Goal: Information Seeking & Learning: Learn about a topic

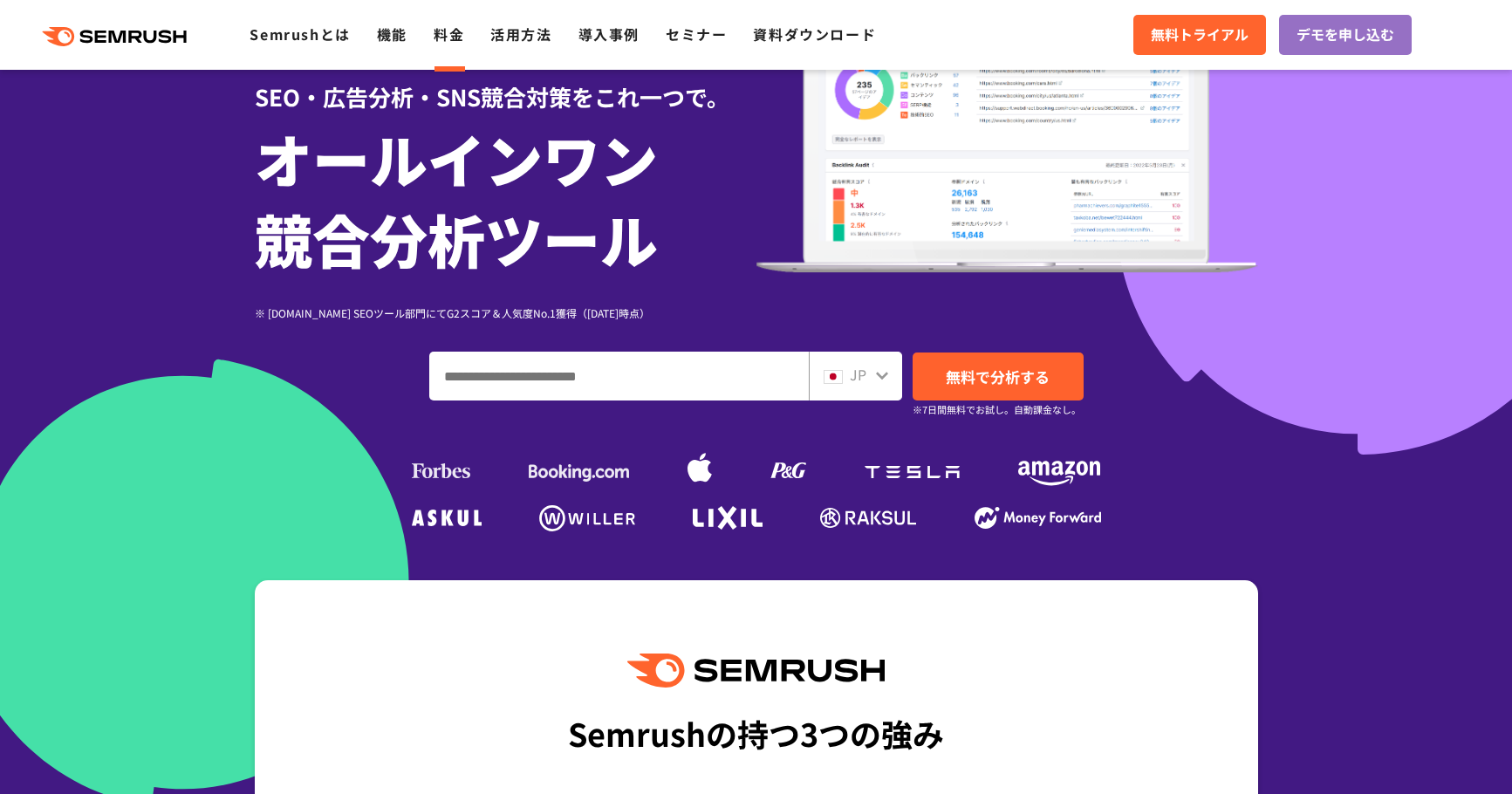
click at [464, 44] on link "料金" at bounding box center [449, 33] width 31 height 21
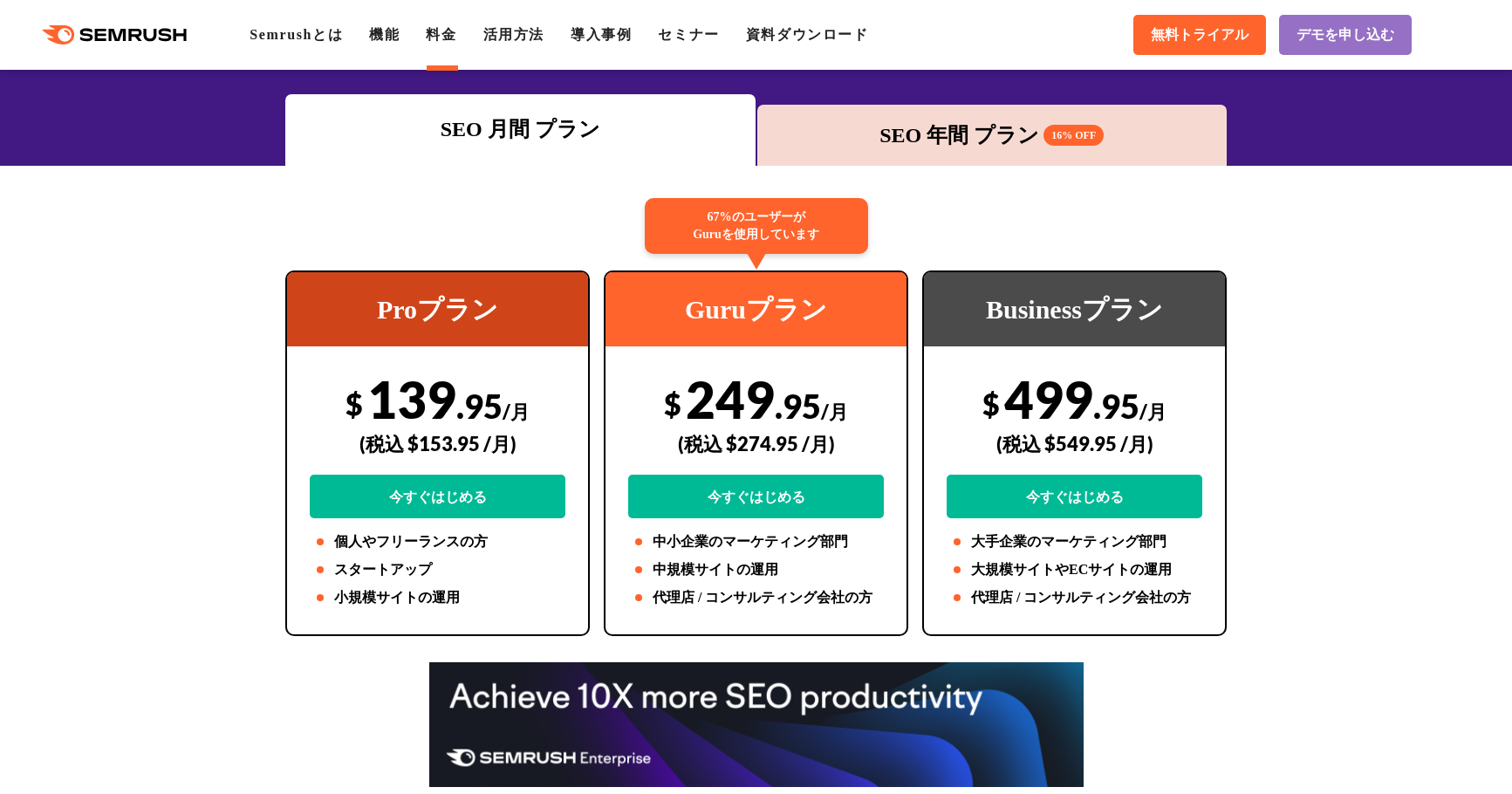
scroll to position [262, 0]
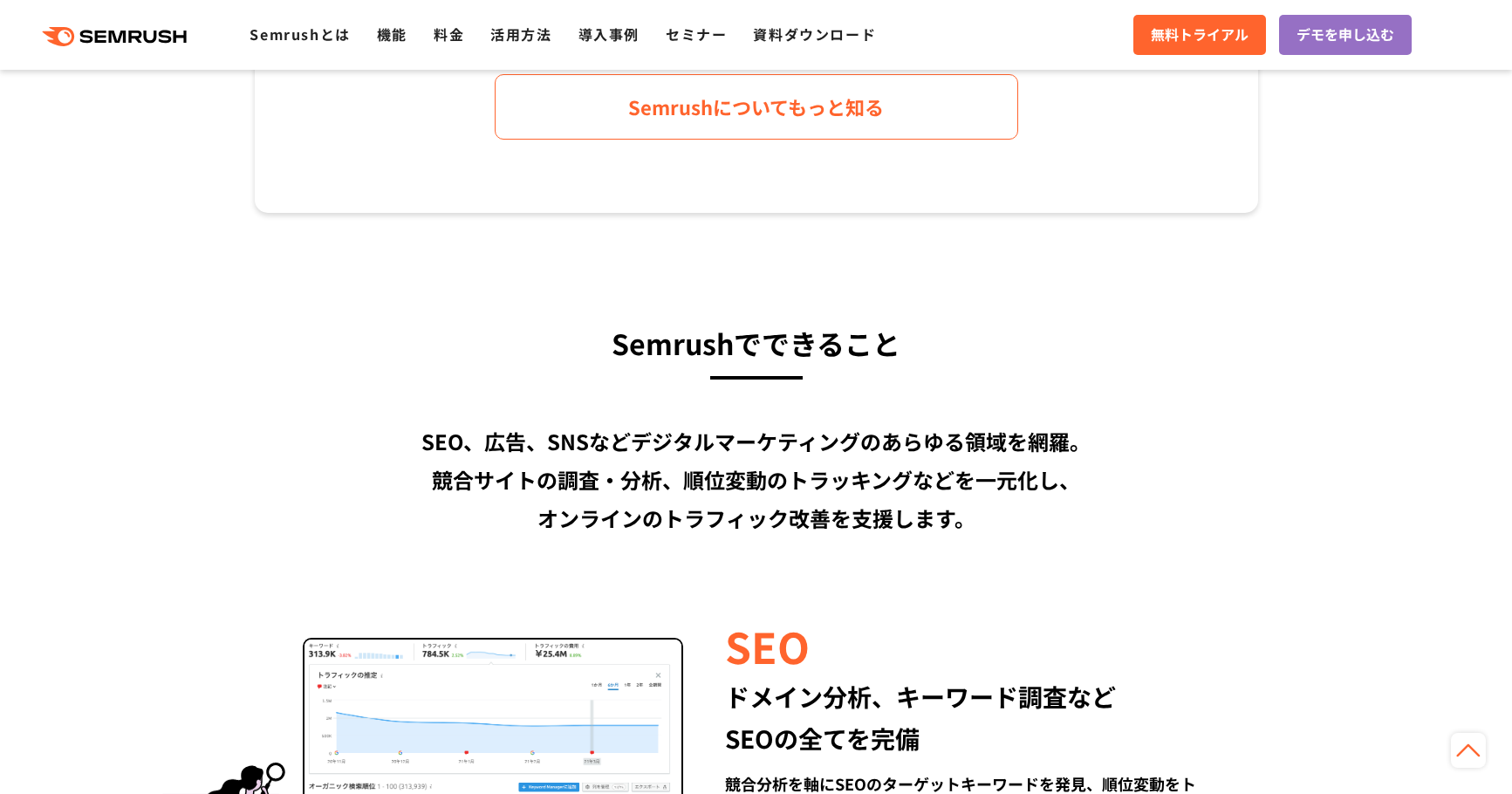
scroll to position [1309, 0]
